Goal: Transaction & Acquisition: Subscribe to service/newsletter

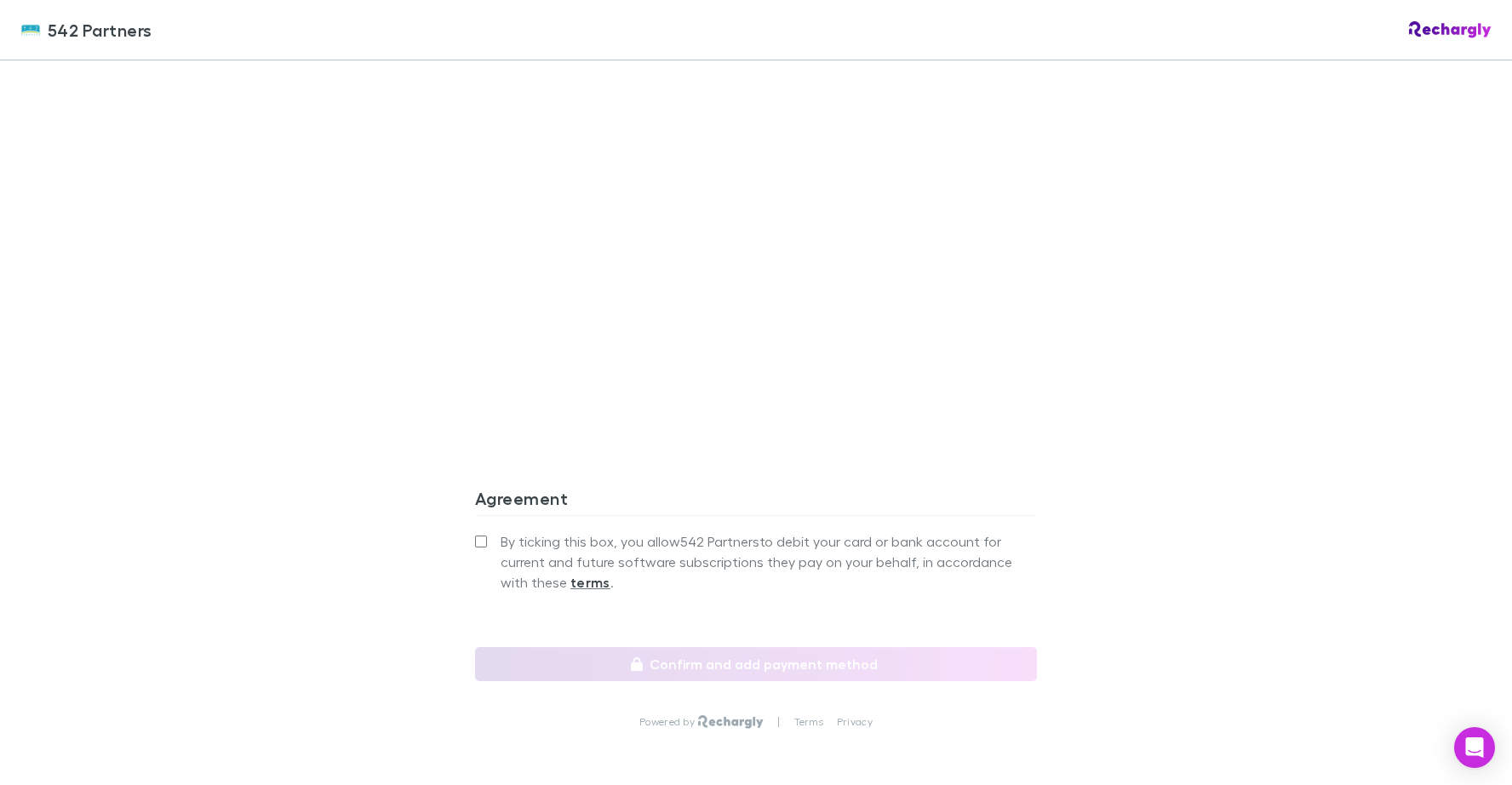
scroll to position [1333, 0]
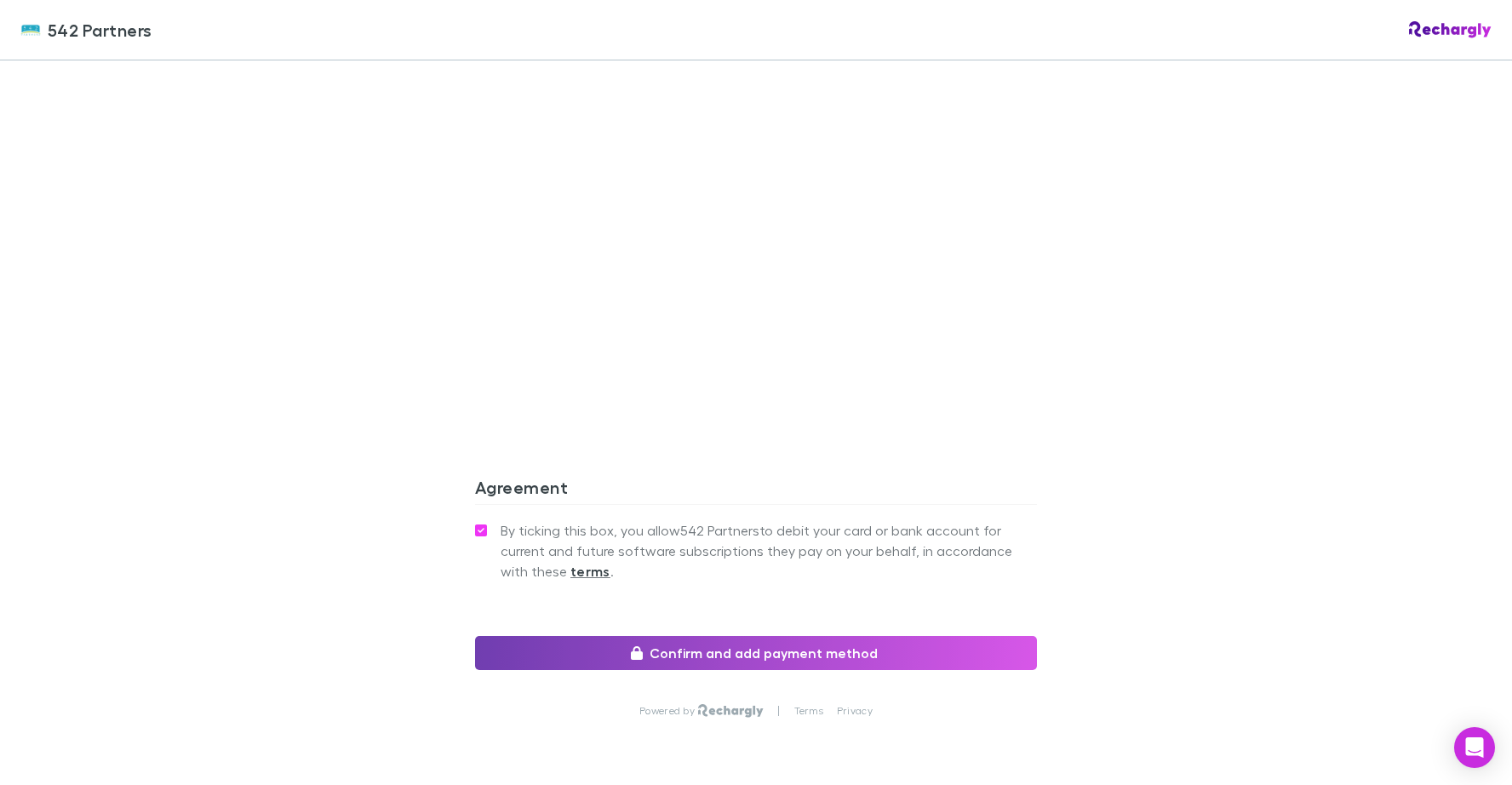
click at [744, 636] on button "Confirm and add payment method" at bounding box center [756, 653] width 562 height 34
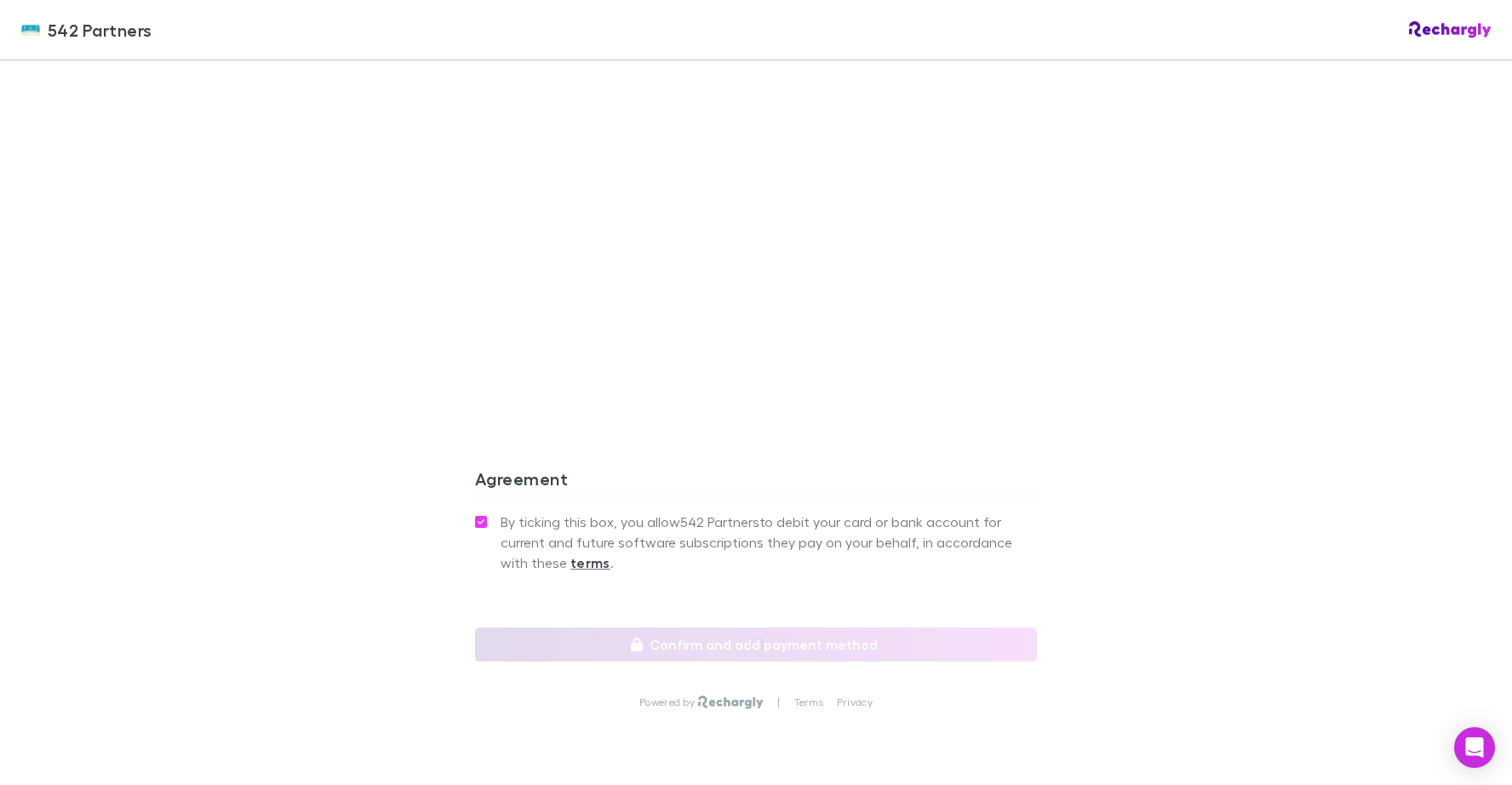
scroll to position [1338, 0]
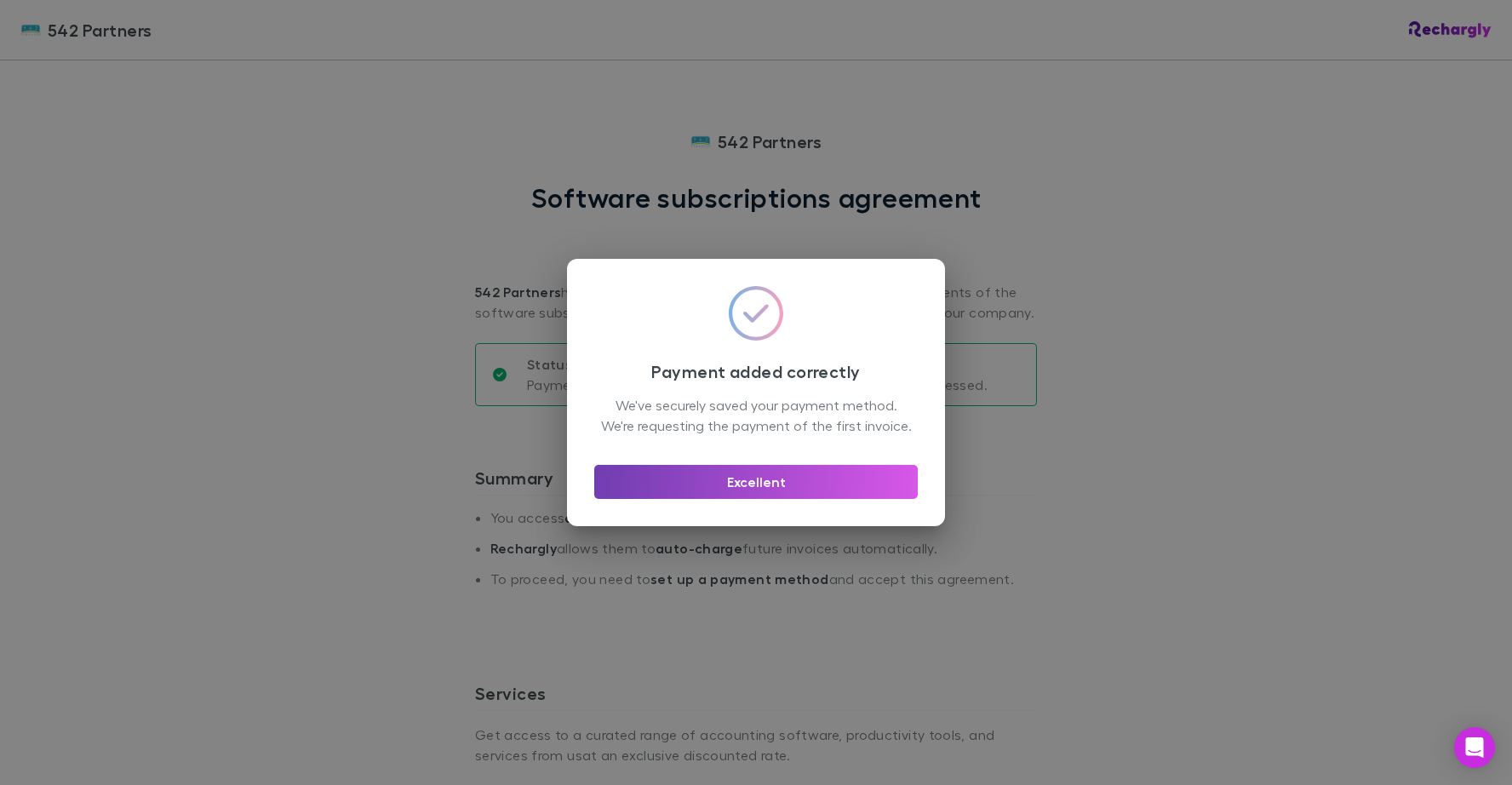
click at [786, 494] on button "Excellent" at bounding box center [756, 481] width 324 height 34
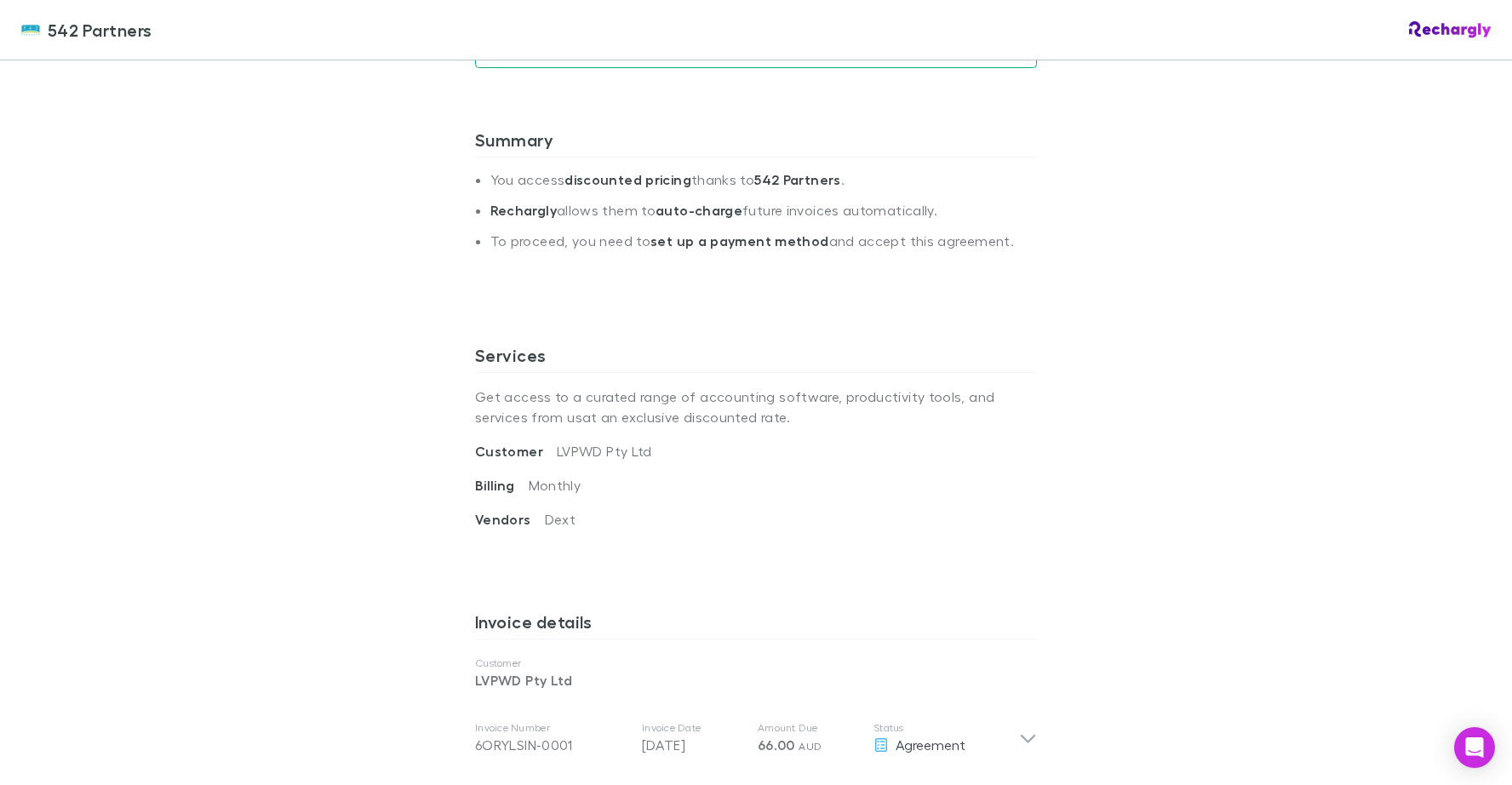
scroll to position [249, 0]
